Goal: Task Accomplishment & Management: Use online tool/utility

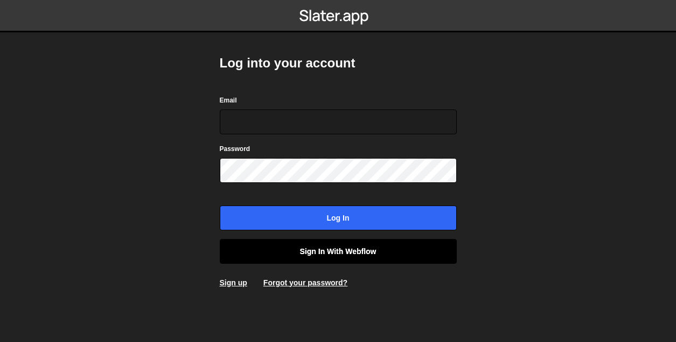
click at [336, 248] on link "Sign in with Webflow" at bounding box center [338, 251] width 237 height 25
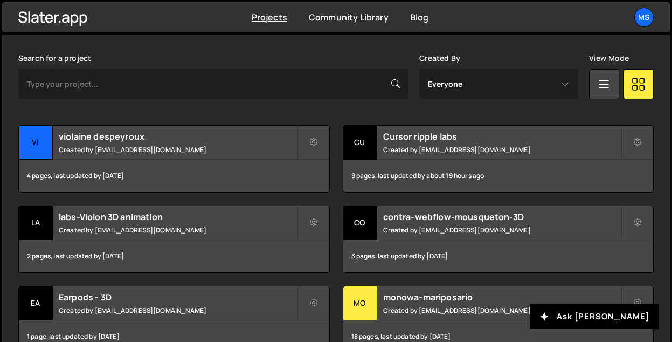
scroll to position [323, 0]
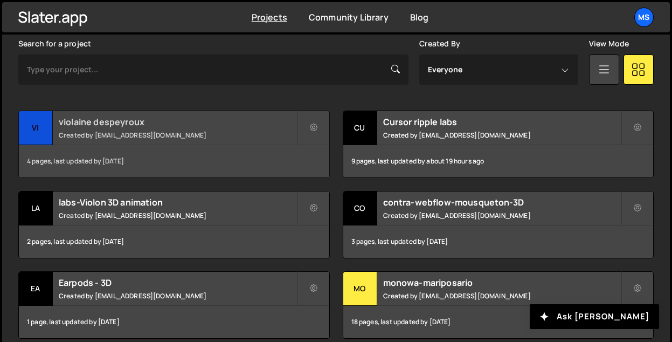
click at [171, 128] on div "violaine despeyroux Created by snowmahana.fitt@gmail.com" at bounding box center [174, 127] width 310 height 33
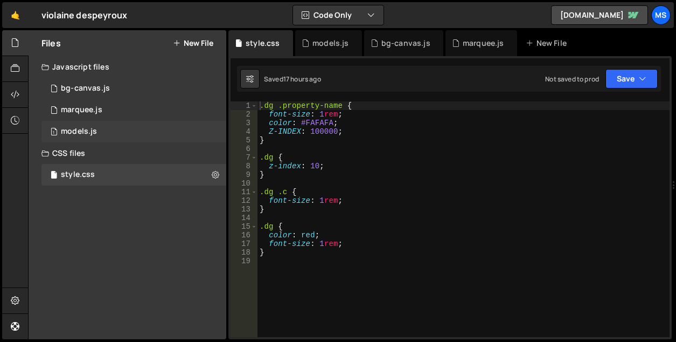
click at [91, 129] on div "models.js" at bounding box center [79, 132] width 36 height 10
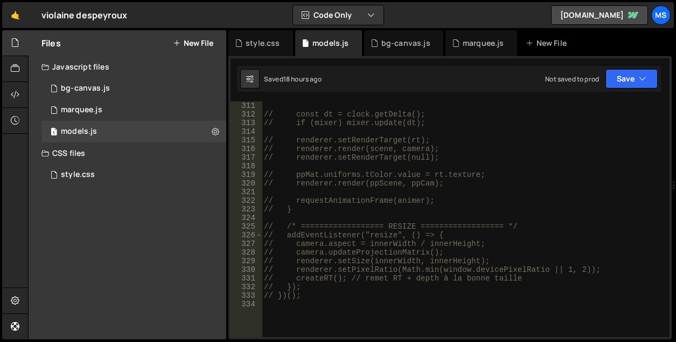
scroll to position [2801, 0]
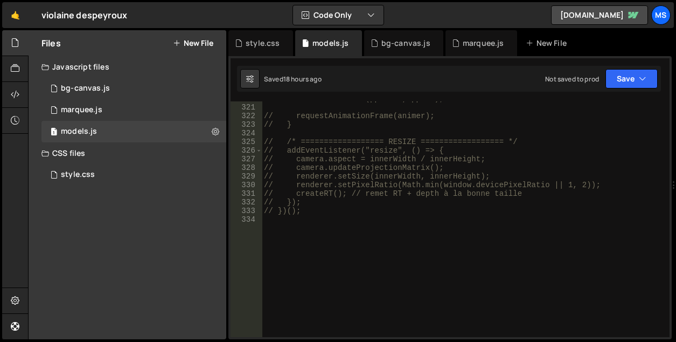
click at [327, 237] on div "// renderer.render(ppScene, ppCam); // requestAnimationFrame(animer); // } // /…" at bounding box center [464, 220] width 404 height 253
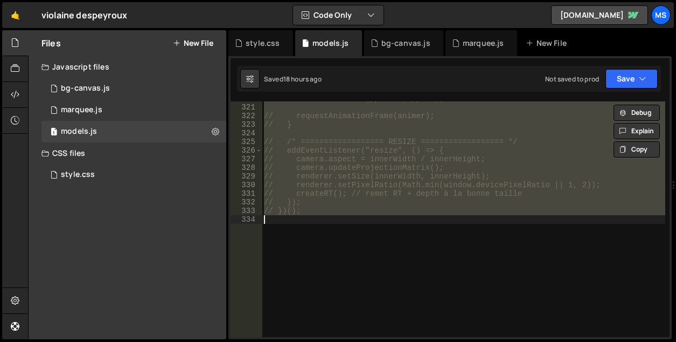
type textarea "})();"
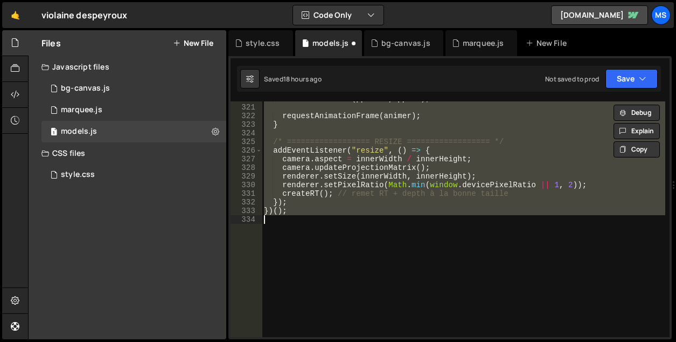
scroll to position [2784, 0]
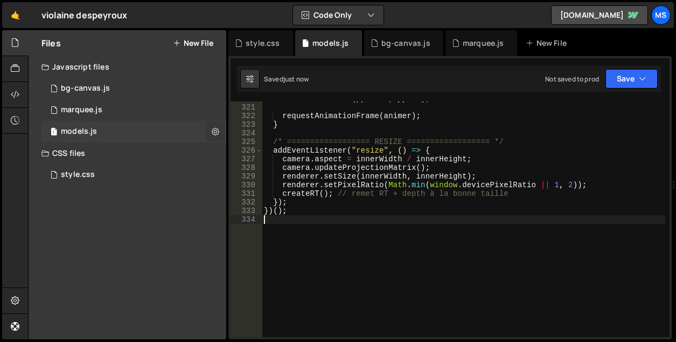
click at [214, 132] on icon at bounding box center [216, 131] width 8 height 10
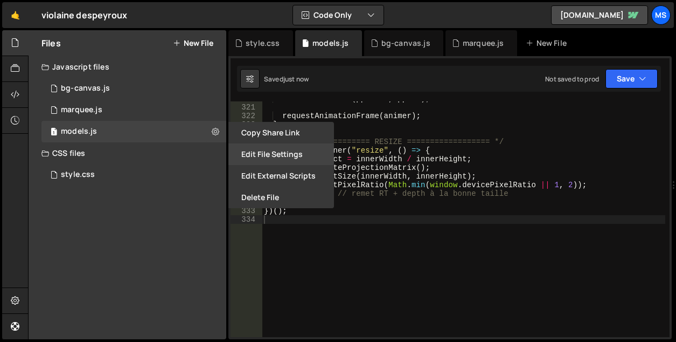
click at [281, 157] on button "Edit File Settings" at bounding box center [281, 154] width 106 height 22
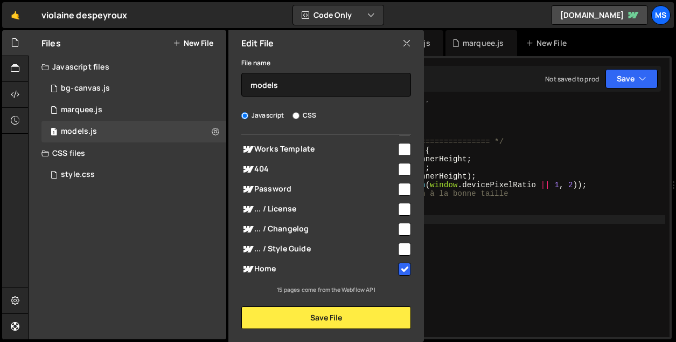
scroll to position [207, 0]
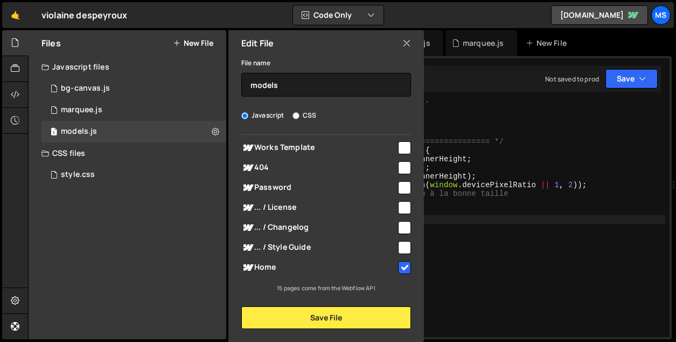
click at [398, 266] on input "checkbox" at bounding box center [404, 267] width 13 height 13
checkbox input "false"
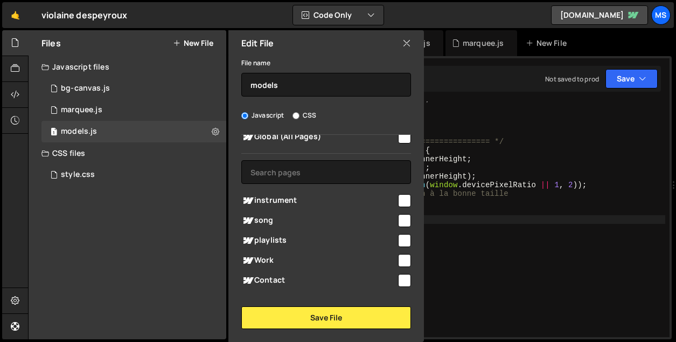
scroll to position [18, 0]
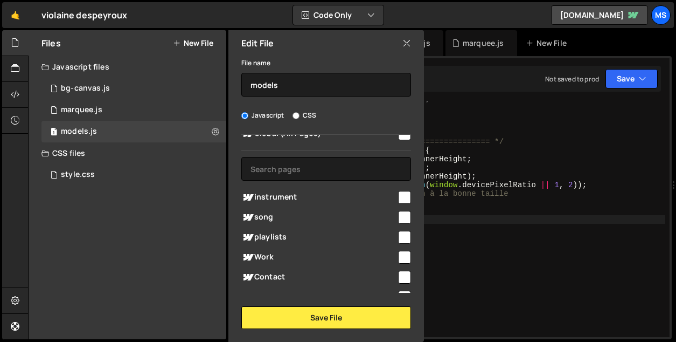
click at [405, 194] on input "checkbox" at bounding box center [404, 197] width 13 height 13
checkbox input "true"
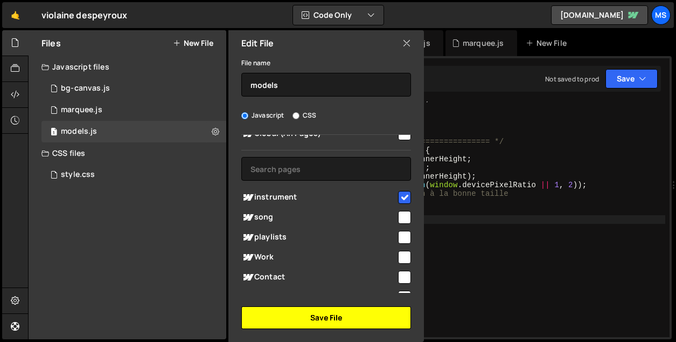
click at [371, 318] on button "Save File" at bounding box center [326, 317] width 170 height 23
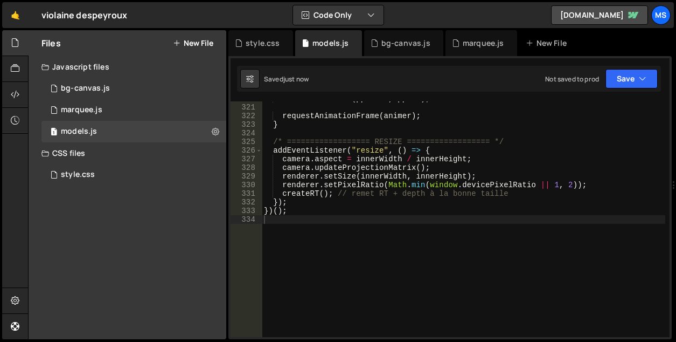
click at [540, 159] on div "renderer . render ( ppScene , ppCam ) ; requestAnimationFrame ( animer ) ; } /*…" at bounding box center [464, 220] width 404 height 253
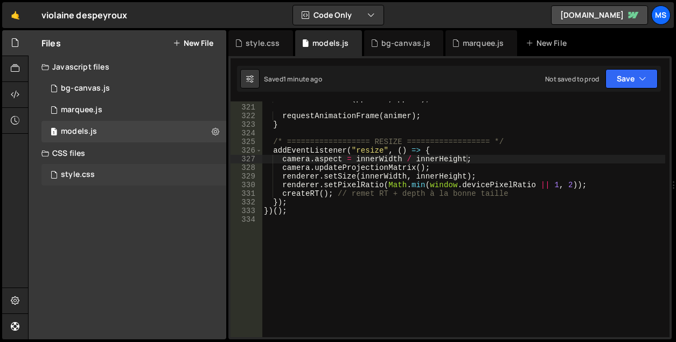
click at [108, 172] on div "style.css 0" at bounding box center [133, 175] width 185 height 22
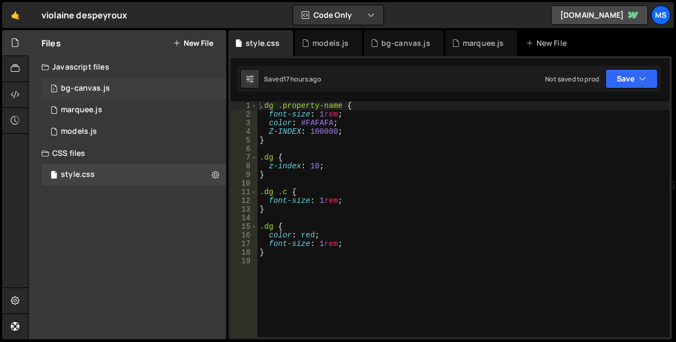
click at [81, 87] on div "bg-canvas.js" at bounding box center [85, 89] width 49 height 10
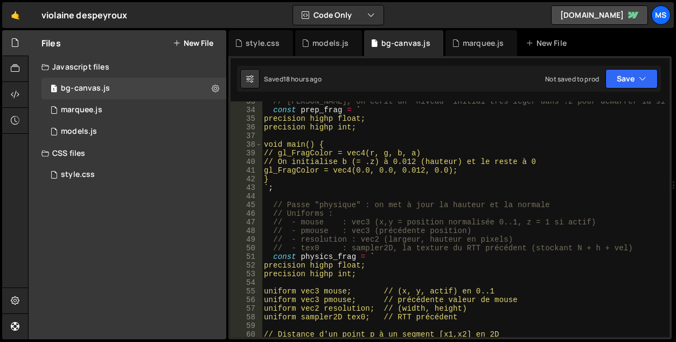
scroll to position [291, 0]
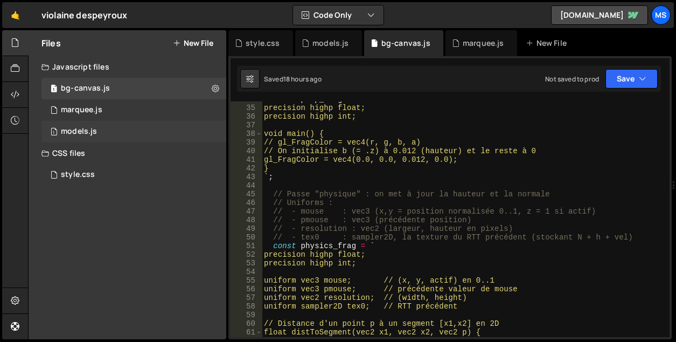
click at [72, 129] on div "models.js" at bounding box center [79, 132] width 36 height 10
click at [321, 37] on div "models.js" at bounding box center [328, 43] width 67 height 26
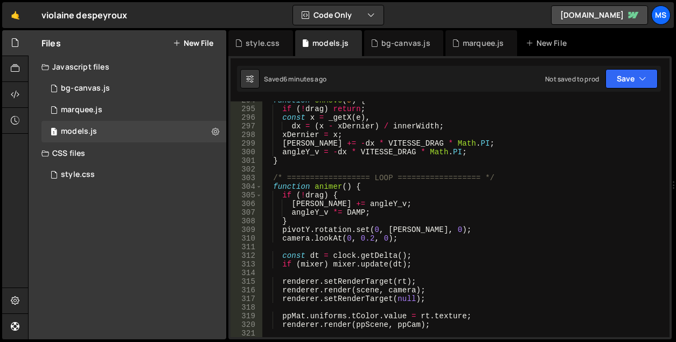
scroll to position [2557, 0]
click at [357, 238] on div "function onMove ( e ) { if ( ! drag ) return ; const x = _getX ( e ) , dx = ( x…" at bounding box center [464, 222] width 404 height 253
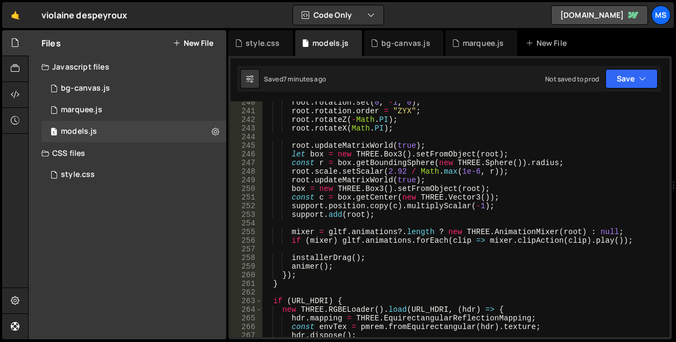
scroll to position [2059, 0]
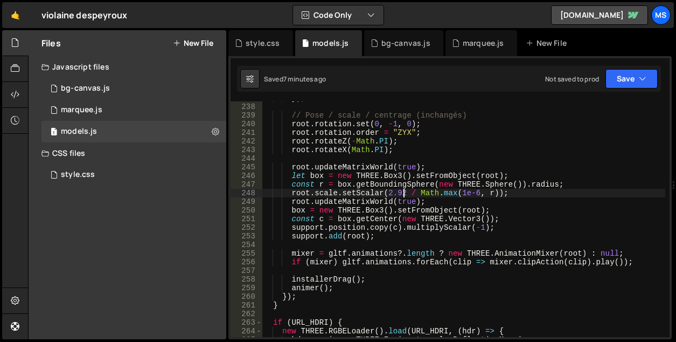
click at [402, 192] on div "}) ; // Pose / scale / centrage (inchangés) root . rotation . set ( 0 , - 1 , 0…" at bounding box center [464, 220] width 404 height 253
click at [405, 195] on div "}) ; // Pose / scale / centrage (inchangés) root . rotation . set ( 0 , - 1 , 0…" at bounding box center [464, 220] width 404 height 253
type textarea "root.scale.setScalar(2.6 / Math.max(1e-6, r));"
click at [190, 47] on button "New File" at bounding box center [193, 43] width 40 height 9
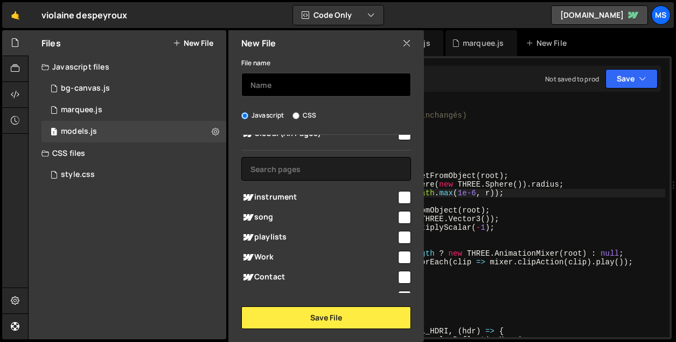
click at [276, 89] on input "text" at bounding box center [326, 85] width 170 height 24
type input "slider"
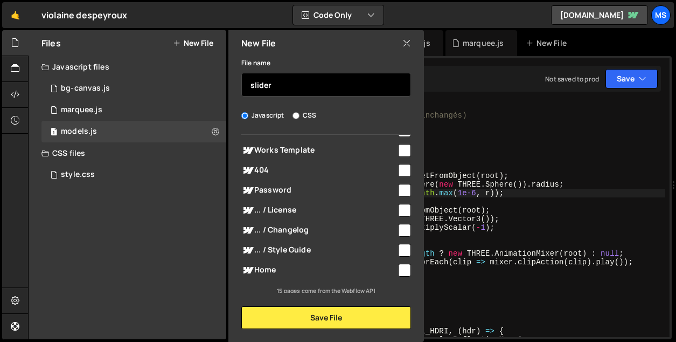
scroll to position [207, 0]
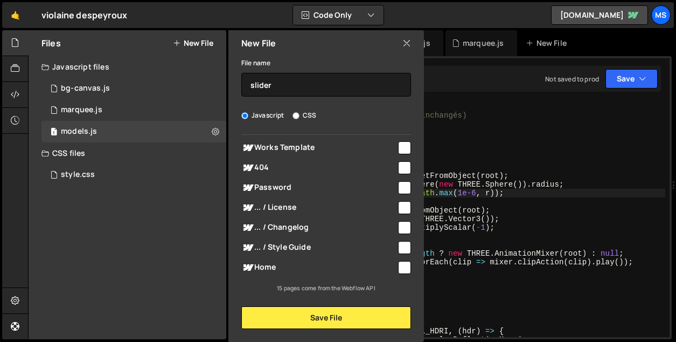
click at [398, 263] on input "checkbox" at bounding box center [404, 267] width 13 height 13
checkbox input "true"
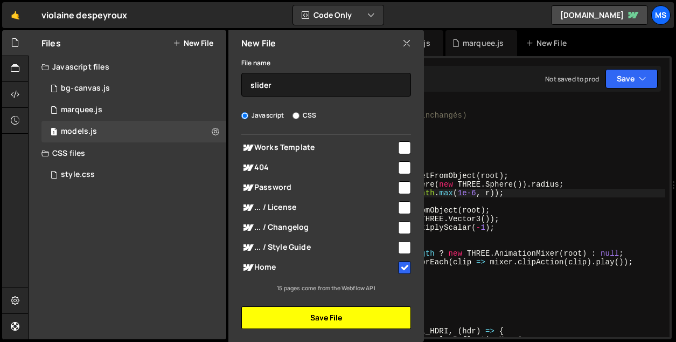
click at [368, 327] on button "Save File" at bounding box center [326, 317] width 170 height 23
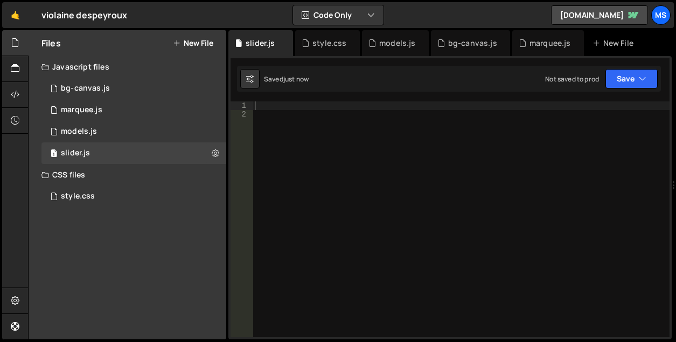
click at [564, 198] on div at bounding box center [461, 227] width 417 height 253
paste textarea "}"
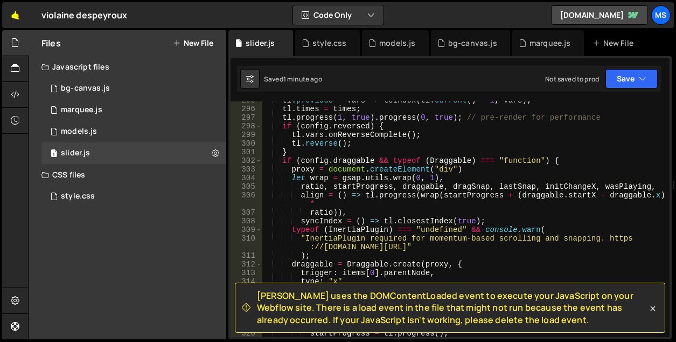
scroll to position [2633, 0]
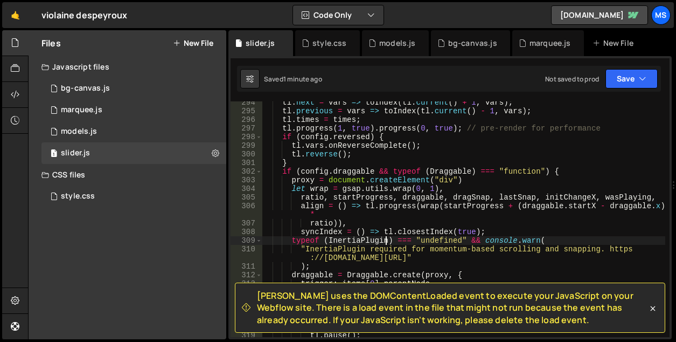
click at [384, 241] on div "tl . next = vars => toIndex ( tl . current ( ) + 1 , vars ) ; tl . previous = v…" at bounding box center [464, 224] width 404 height 253
type textarea "}"
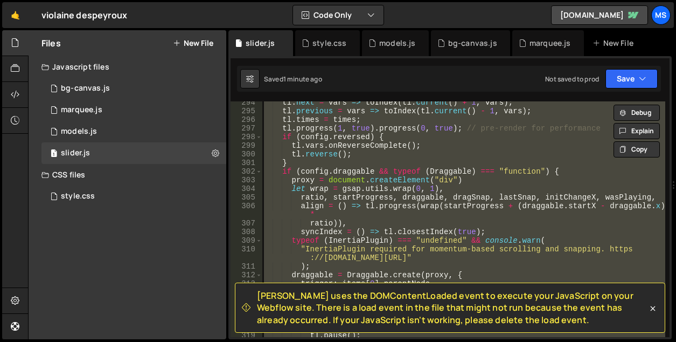
paste textarea
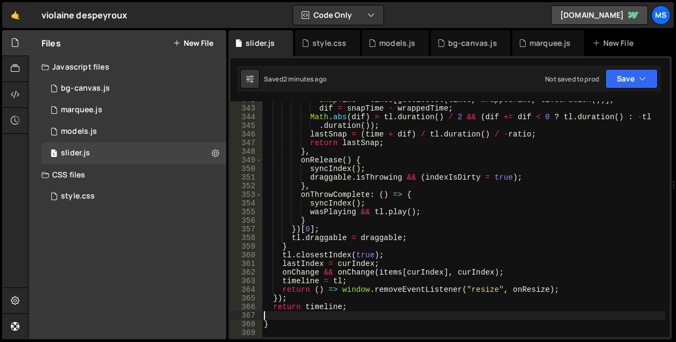
click at [380, 311] on div "snapTime = times [ getClosest ( times , wrappedTime , tl . duration ( ))] , dif…" at bounding box center [464, 221] width 404 height 253
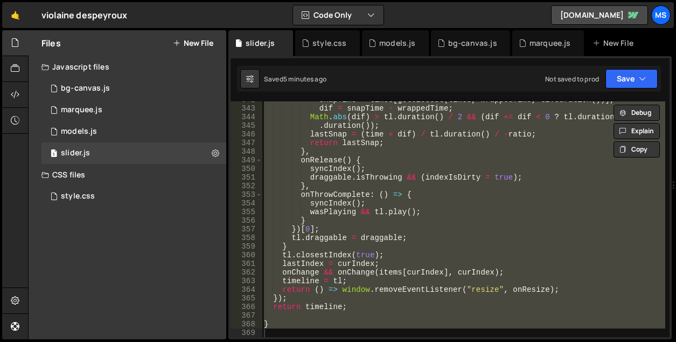
click at [378, 143] on div "snapTime = times [ getClosest ( times , wrappedTime , tl . duration ( ))] , dif…" at bounding box center [464, 218] width 404 height 235
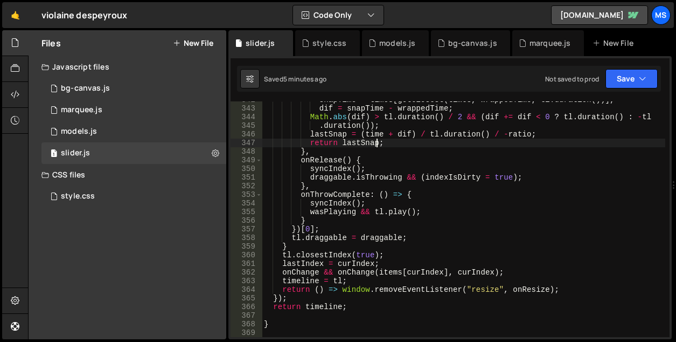
type textarea "}"
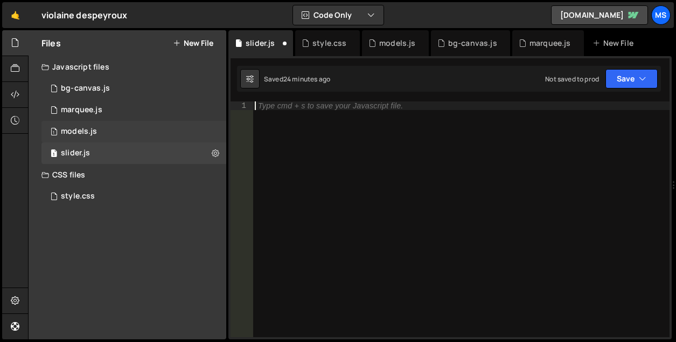
click at [82, 124] on div "1 models.js 0" at bounding box center [133, 132] width 185 height 22
click at [396, 43] on div "models.js" at bounding box center [397, 43] width 36 height 11
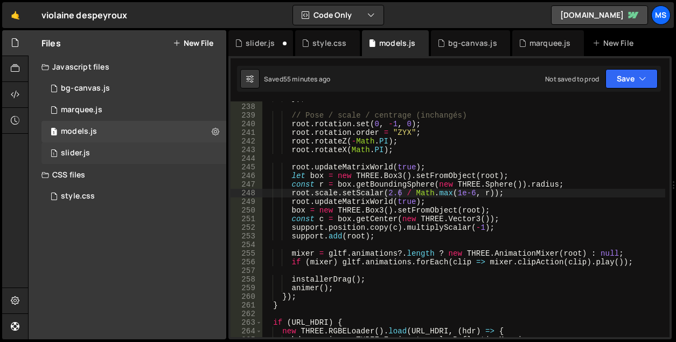
click at [214, 157] on div "1 slider.js 0" at bounding box center [133, 153] width 185 height 22
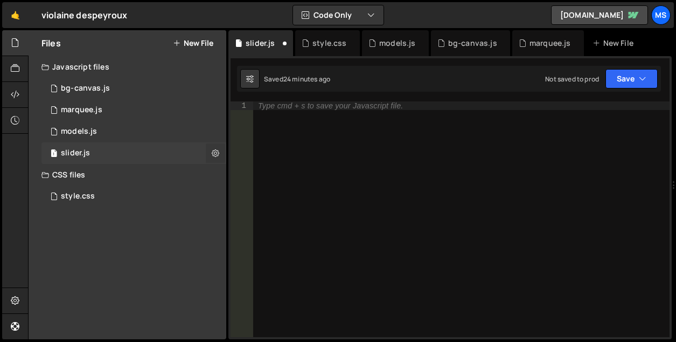
click at [216, 154] on icon at bounding box center [216, 153] width 8 height 10
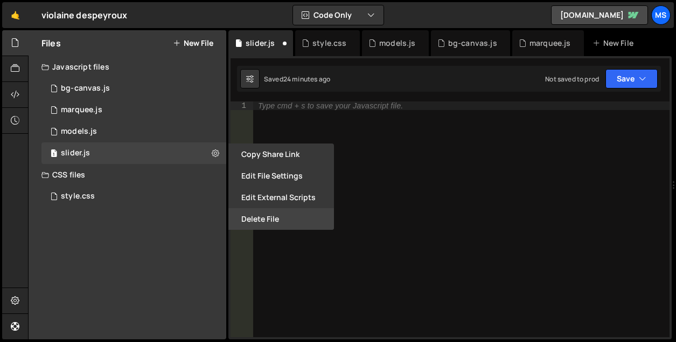
click at [265, 222] on button "Delete File" at bounding box center [281, 219] width 106 height 22
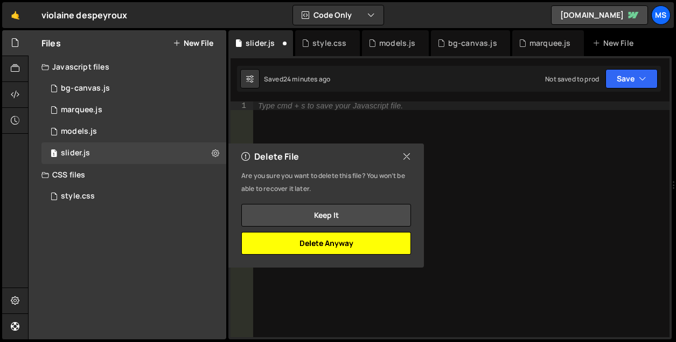
click at [358, 242] on button "Delete Anyway" at bounding box center [326, 243] width 170 height 23
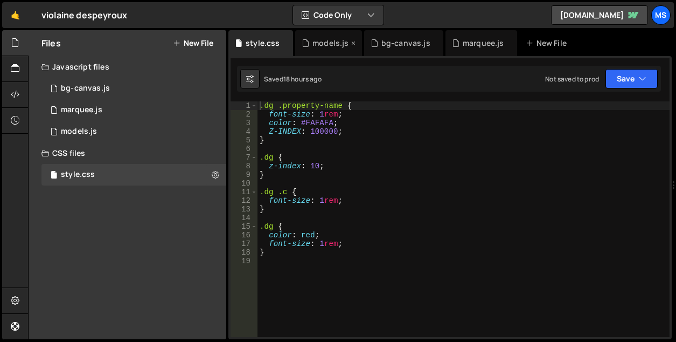
click at [338, 41] on div "models.js" at bounding box center [331, 43] width 36 height 11
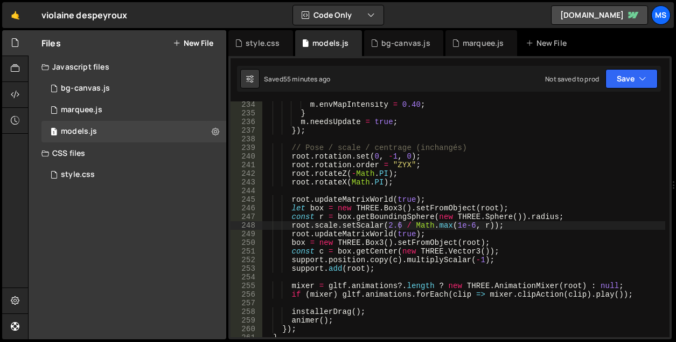
scroll to position [2016, 0]
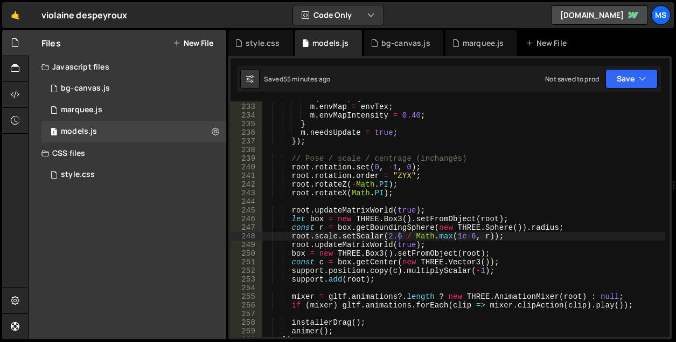
click at [393, 166] on div "if ( envTex ) { m . envMap = envTex ; m . envMapIntensity = 0.40 ; } m . needsU…" at bounding box center [464, 220] width 404 height 253
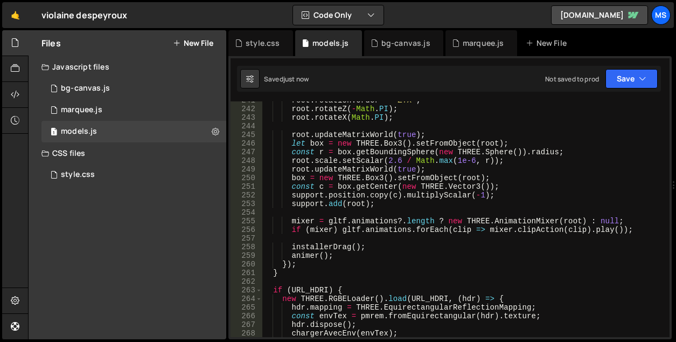
scroll to position [2059, 0]
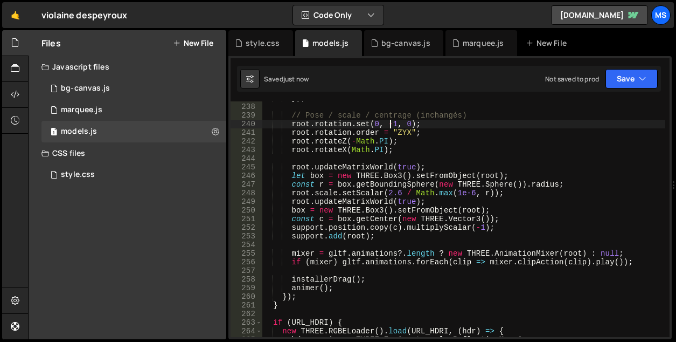
click at [371, 121] on div "}) ; // Pose / scale / centrage (inchangés) root . rotation . set ( 0 , - 1 , 0…" at bounding box center [464, 220] width 404 height 253
click at [402, 122] on div "}) ; // Pose / scale / centrage (inchangés) root . rotation . set ( 100 , - 1 ,…" at bounding box center [464, 220] width 404 height 253
click at [407, 124] on div "}) ; // Pose / scale / centrage (inchangés) root . rotation . set ( 100 , - 100…" at bounding box center [464, 220] width 404 height 253
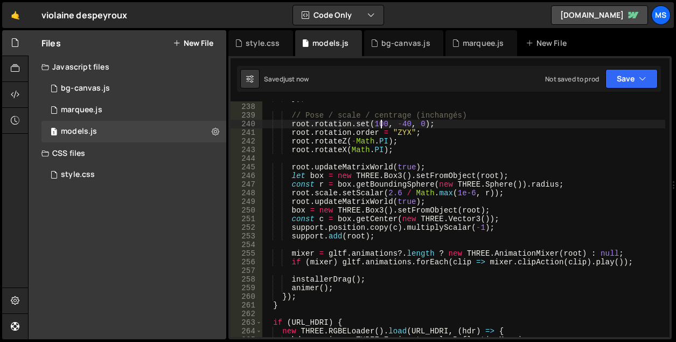
click at [381, 122] on div "}) ; // Pose / scale / centrage (inchangés) root . rotation . set ( 100 , - 40 …" at bounding box center [464, 220] width 404 height 253
click at [399, 120] on div "}) ; // Pose / scale / centrage (inchangés) root . rotation . set ( 0 , - 40 , …" at bounding box center [464, 220] width 404 height 253
click at [392, 122] on div "}) ; // Pose / scale / centrage (inchangés) root . rotation . set ( 0 , - 4 , 0…" at bounding box center [464, 220] width 404 height 253
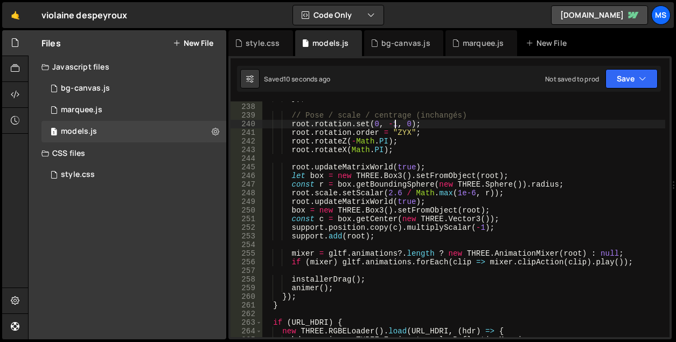
click at [405, 122] on div "}) ; // Pose / scale / centrage (inchangés) root . rotation . set ( 0 , - 1 , 0…" at bounding box center [464, 220] width 404 height 253
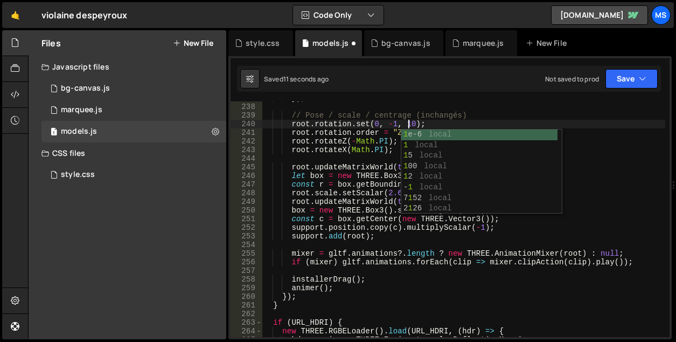
scroll to position [0, 10]
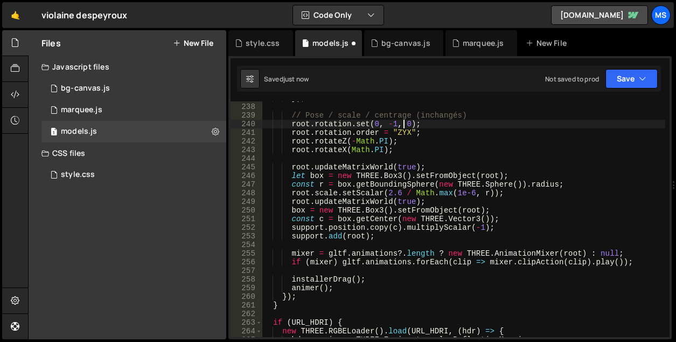
click at [400, 191] on div "}) ; // Pose / scale / centrage (inchangés) root . rotation . set ( 0 , - 1 , 0…" at bounding box center [464, 220] width 404 height 253
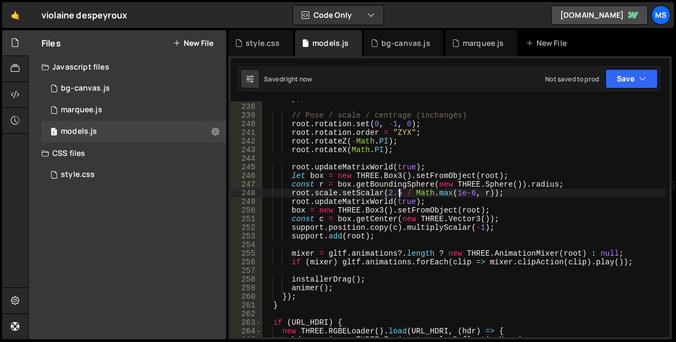
type textarea "root.scale.setScalar(2.5 / Math.max(1e-6, r));"
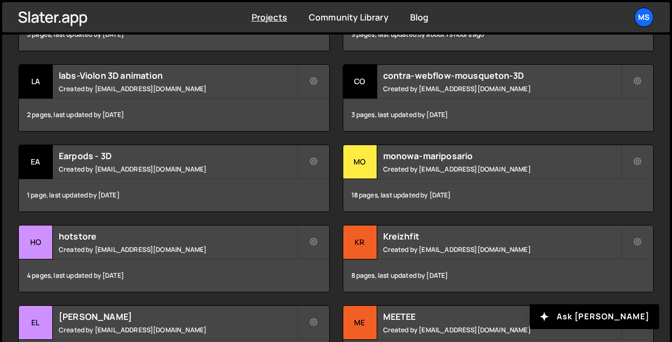
scroll to position [485, 0]
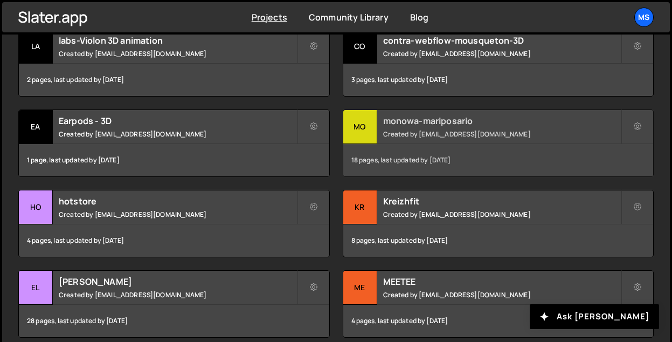
drag, startPoint x: 451, startPoint y: 117, endPoint x: 435, endPoint y: 125, distance: 17.8
click at [435, 125] on h2 "monowa-mariposario" at bounding box center [502, 121] width 238 height 12
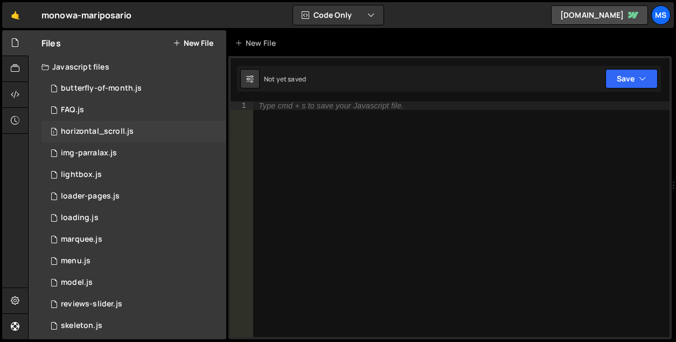
click at [99, 129] on div "horizontal_scroll.js" at bounding box center [97, 132] width 73 height 10
click at [128, 131] on div "horizontal_scroll.js" at bounding box center [97, 132] width 73 height 10
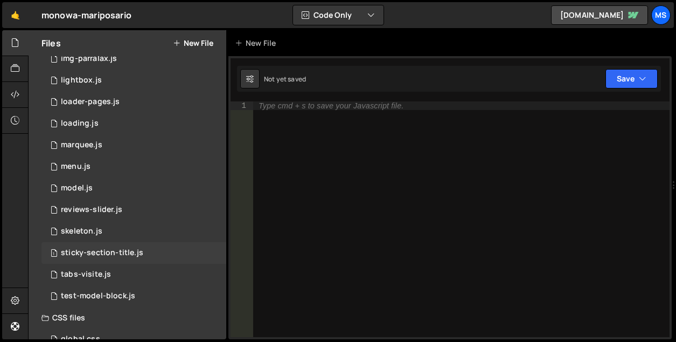
scroll to position [80, 0]
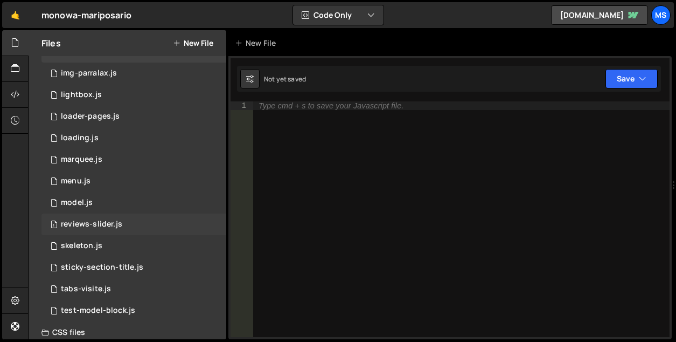
click at [149, 223] on div "1 reviews-slider.js 0" at bounding box center [133, 224] width 185 height 22
click at [212, 223] on icon at bounding box center [216, 224] width 8 height 10
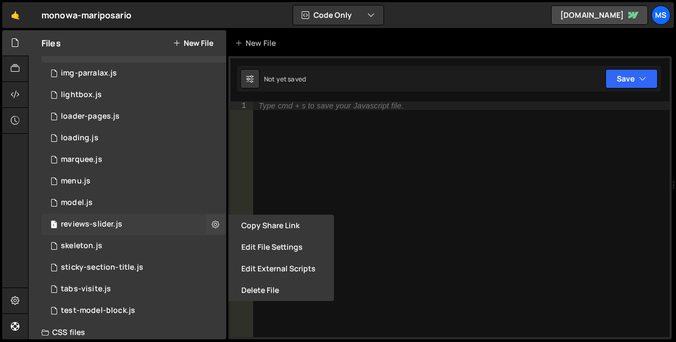
click at [137, 214] on div "1 reviews-slider.js 0" at bounding box center [133, 224] width 185 height 22
click at [106, 226] on div "reviews-slider.js" at bounding box center [91, 224] width 61 height 10
click at [279, 245] on button "Edit File Settings" at bounding box center [281, 247] width 106 height 22
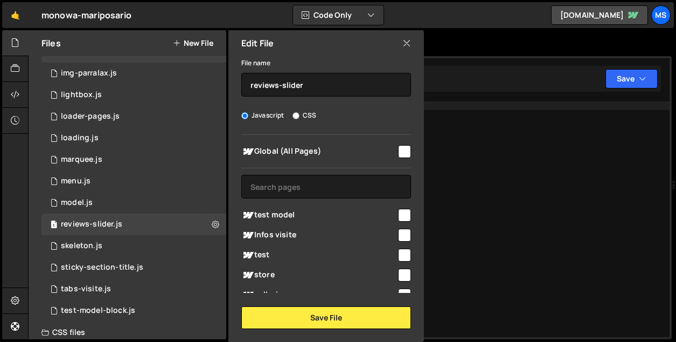
click at [494, 165] on div "Type cmd + s to save your Javascript file." at bounding box center [461, 227] width 417 height 253
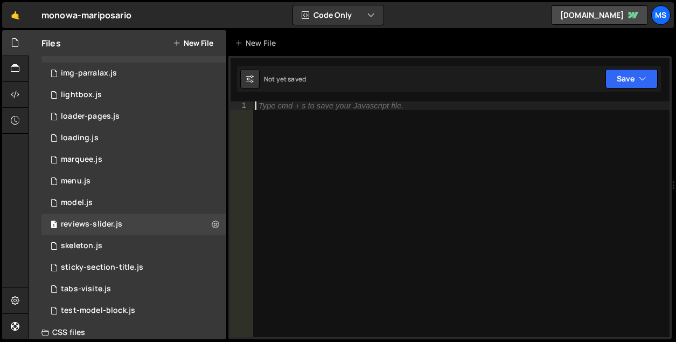
click at [494, 165] on div "Type cmd + s to save your Javascript file." at bounding box center [461, 227] width 417 height 253
click at [131, 204] on div "1 model.js 0" at bounding box center [133, 203] width 185 height 22
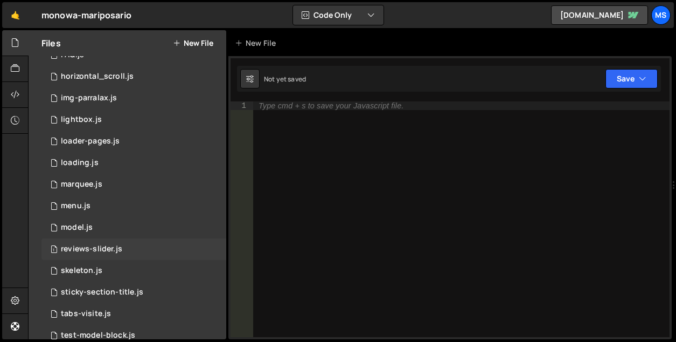
scroll to position [72, 0]
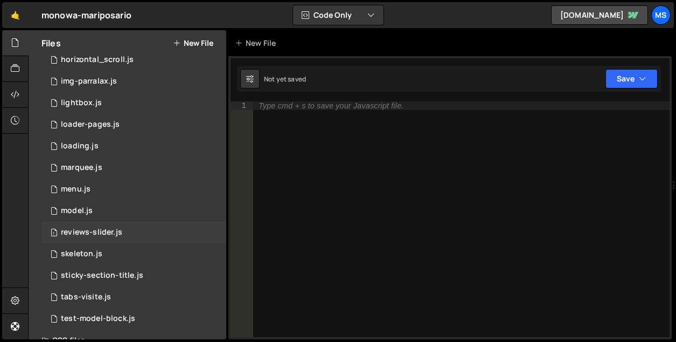
click at [112, 233] on div "reviews-slider.js" at bounding box center [91, 232] width 61 height 10
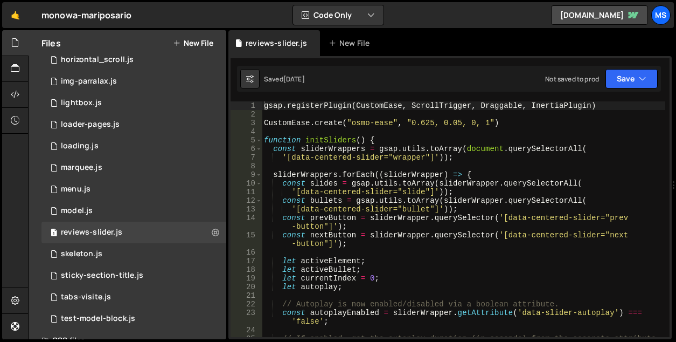
click at [488, 283] on div "gsap . registerPlugin ( CustomEase , ScrollTrigger , Draggable , InertiaPlugin …" at bounding box center [464, 227] width 404 height 253
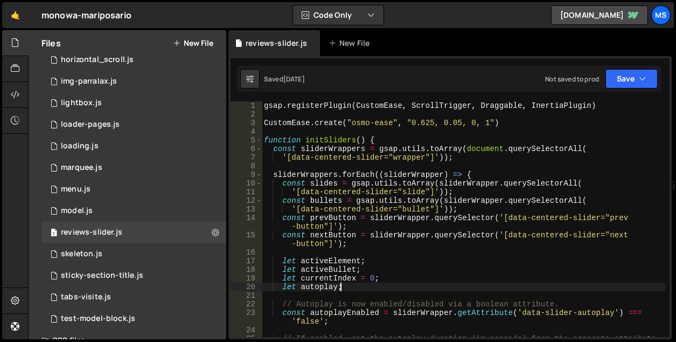
type textarea "}"
